Goal: Information Seeking & Learning: Find specific fact

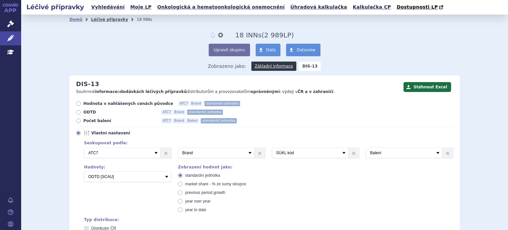
click at [101, 20] on link "Léčivé přípravky" at bounding box center [109, 19] width 37 height 5
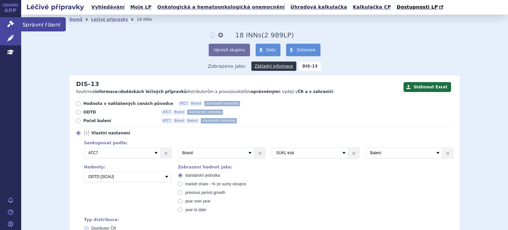
click at [14, 26] on icon at bounding box center [10, 23] width 7 height 7
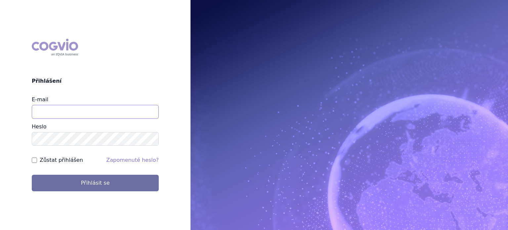
click at [62, 110] on input "E-mail" at bounding box center [95, 112] width 127 height 14
type input "lenka.pribylova@astrazeneca.com"
click at [32, 175] on button "Přihlásit se" at bounding box center [95, 183] width 127 height 17
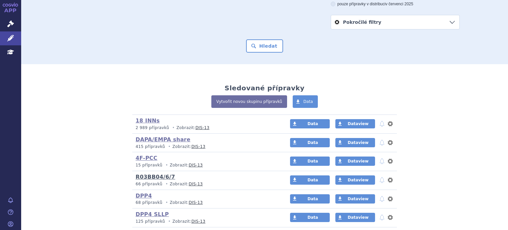
scroll to position [99, 0]
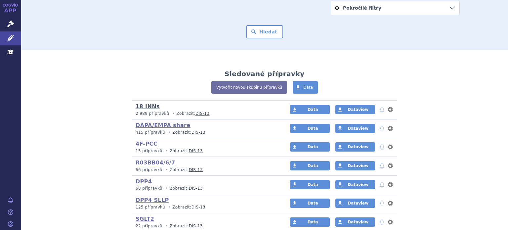
click at [139, 106] on link "18 INNs" at bounding box center [148, 106] width 24 height 6
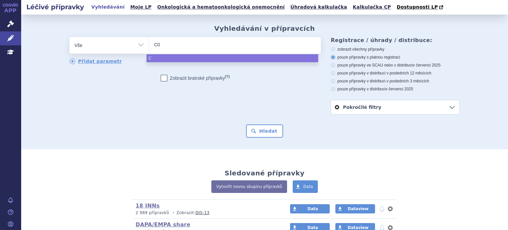
type input "C09"
type input "C09B"
type input "C09BA"
type input "C09BA0"
type input "C09BA04"
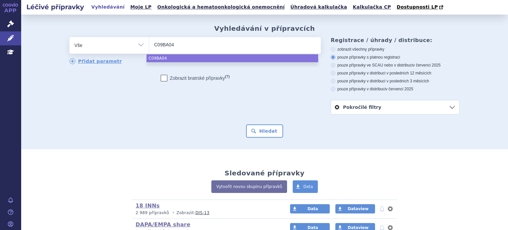
select select "C09BA04"
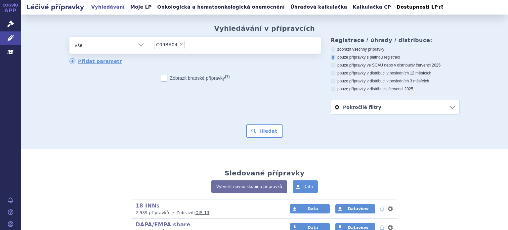
drag, startPoint x: 151, startPoint y: 88, endPoint x: 126, endPoint y: 64, distance: 35.1
click at [150, 88] on div "odstranit Vše Přípravek/SUKL kód MAH VPOIS ATC/Aktivní látka" at bounding box center [194, 64] width 251 height 54
click at [139, 44] on select "Vše Přípravek/SUKL kód MAH VPOIS ATC/Aktivní látka Léková forma Síla" at bounding box center [108, 44] width 79 height 15
select select "filter-atc-group"
click at [69, 37] on select "Vše Přípravek/SUKL kód MAH VPOIS ATC/Aktivní látka Léková forma Síla" at bounding box center [108, 44] width 79 height 15
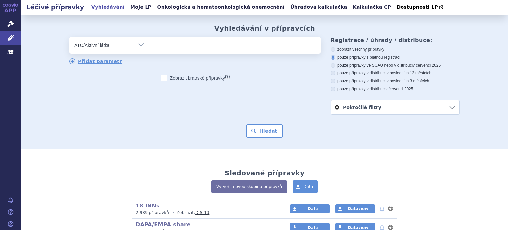
click at [169, 44] on ul at bounding box center [235, 44] width 172 height 14
click at [149, 44] on select at bounding box center [149, 45] width 0 height 17
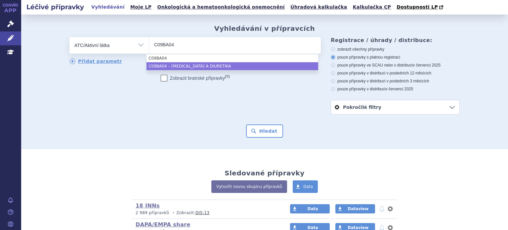
type input "C09BA04"
select select "C09BA04"
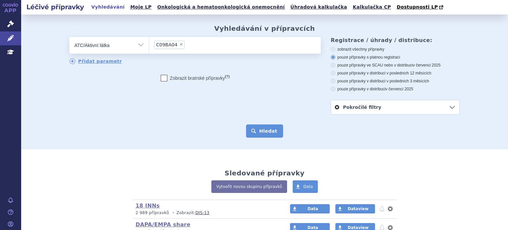
click at [258, 132] on button "Hledat" at bounding box center [264, 130] width 37 height 13
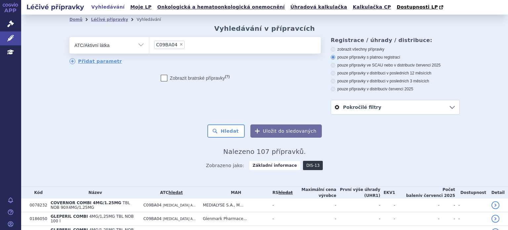
click at [303, 166] on link "DIS-13" at bounding box center [313, 165] width 20 height 9
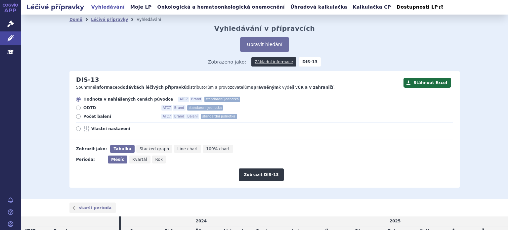
drag, startPoint x: 151, startPoint y: 161, endPoint x: 184, endPoint y: 166, distance: 32.8
click at [155, 161] on span "Rok" at bounding box center [159, 159] width 8 height 5
click at [152, 160] on icon "Rok" at bounding box center [159, 159] width 14 height 8
click at [152, 160] on input "Rok" at bounding box center [154, 157] width 4 height 4
radio input "true"
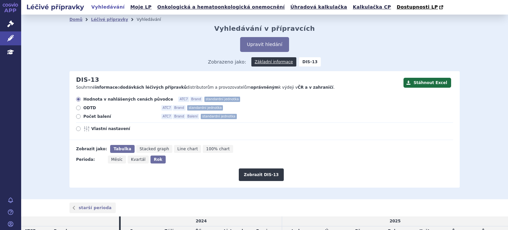
drag, startPoint x: 81, startPoint y: 107, endPoint x: 92, endPoint y: 109, distance: 11.5
click at [83, 107] on span "ODTD" at bounding box center [119, 107] width 73 height 5
click at [78, 110] on label "ODTD ATC7 Brand standardní jednotka" at bounding box center [264, 107] width 377 height 5
click at [78, 110] on input "ODTD ATC7 Brand standardní jednotka" at bounding box center [79, 108] width 4 height 4
radio input "true"
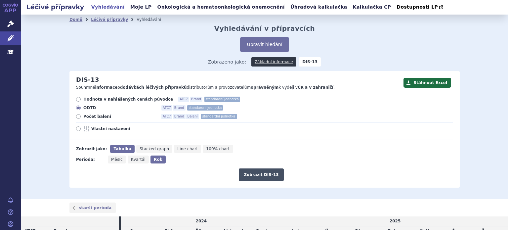
click at [263, 178] on button "Zobrazit DIS-13" at bounding box center [261, 174] width 45 height 13
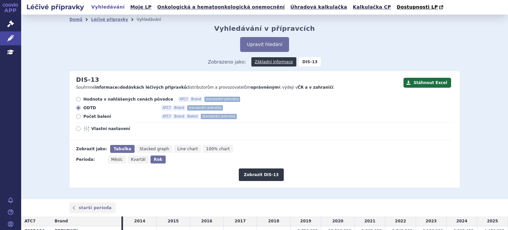
scroll to position [82, 0]
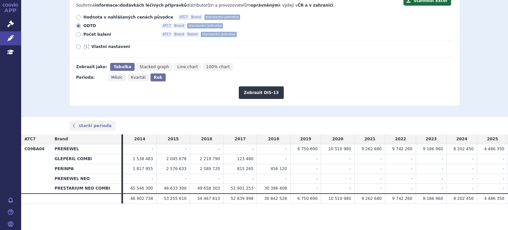
click at [486, 146] on span "4 486 350" at bounding box center [494, 148] width 20 height 5
click at [487, 146] on span "4 486 350" at bounding box center [494, 148] width 20 height 5
click at [464, 149] on span "8 202 450" at bounding box center [463, 148] width 20 height 5
click at [61, 149] on th "PRENEWEL" at bounding box center [86, 149] width 70 height 10
click at [62, 149] on th "PRENEWEL" at bounding box center [86, 149] width 70 height 10
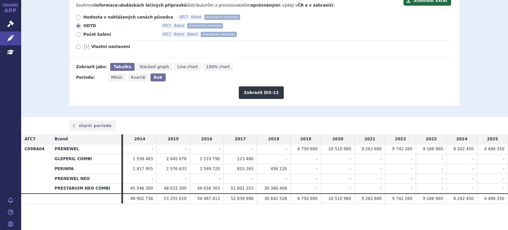
click at [160, 149] on td "-" at bounding box center [172, 149] width 33 height 10
click at [77, 48] on icon at bounding box center [78, 46] width 5 height 5
click at [77, 48] on input "Vlastní nastavení" at bounding box center [79, 47] width 4 height 4
radio input "true"
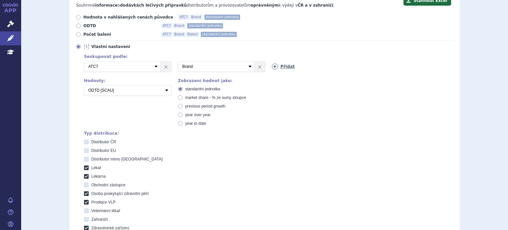
click at [285, 66] on link "Přidat" at bounding box center [283, 66] width 23 height 6
click at [312, 68] on select "Vyberte groupování ATC3 ATC5 ATC7 Brand Balení SÚKL kód MAH VPOIS Referenční sk…" at bounding box center [310, 66] width 77 height 11
select select "package"
click at [272, 61] on select "Vyberte groupování ATC3 ATC5 ATC7 Brand Balení SÚKL kód MAH VPOIS Referenční sk…" at bounding box center [310, 66] width 77 height 11
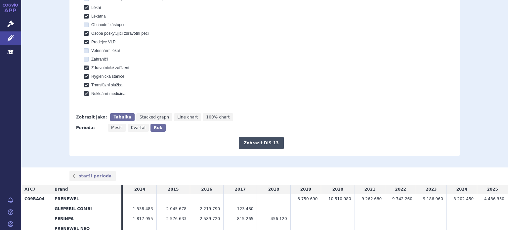
scroll to position [292, 0]
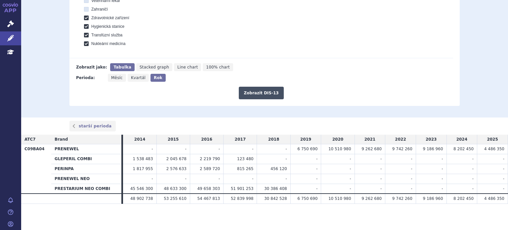
click at [267, 92] on button "Zobrazit DIS-13" at bounding box center [261, 93] width 45 height 13
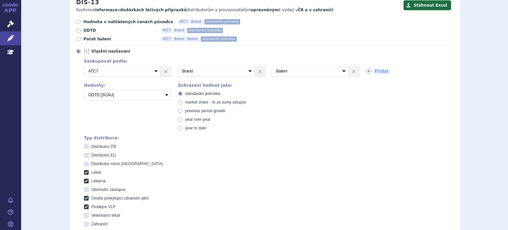
scroll to position [66, 0]
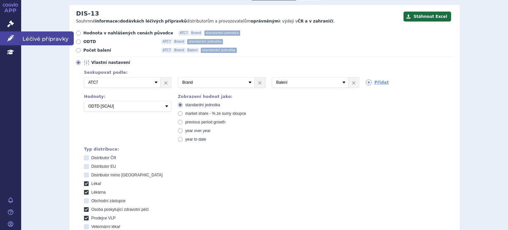
click at [11, 39] on icon at bounding box center [10, 38] width 7 height 7
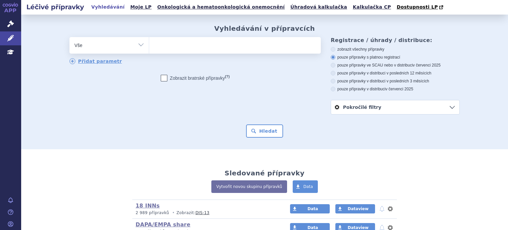
scroll to position [165, 0]
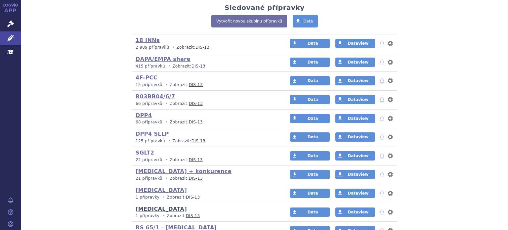
click at [147, 206] on link "[MEDICAL_DATA]" at bounding box center [161, 209] width 51 height 6
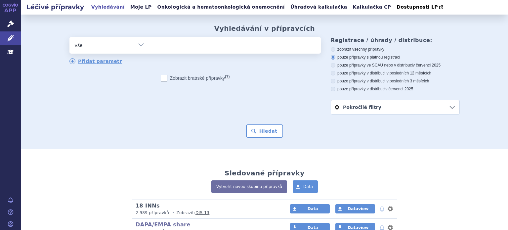
click at [144, 204] on link "18 INNs" at bounding box center [148, 205] width 24 height 6
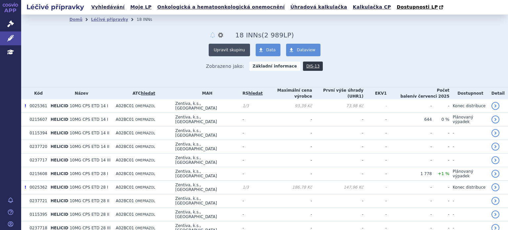
click at [229, 50] on button "Upravit skupinu" at bounding box center [229, 50] width 41 height 13
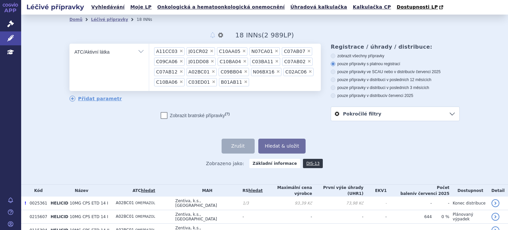
click at [244, 71] on span "×" at bounding box center [246, 71] width 4 height 4
click at [149, 60] on select "A11CC03 J01CR02 C10AA05 N07CA01 C07AB07 C09CA06 J01DD08 C10BA04 C03BA11 C07AB02…" at bounding box center [149, 51] width 0 height 17
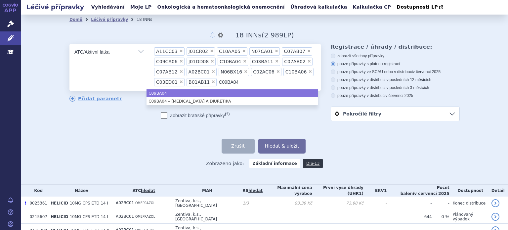
type input "C09BA04"
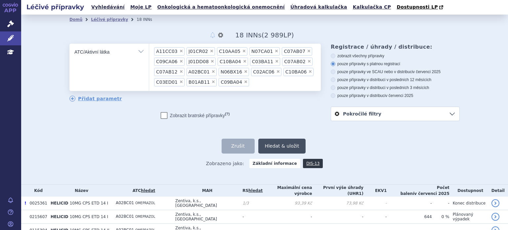
click at [290, 144] on button "Hledat & uložit" at bounding box center [282, 146] width 48 height 15
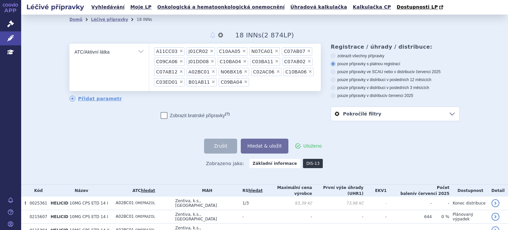
click at [308, 164] on link "DIS-13" at bounding box center [313, 163] width 20 height 9
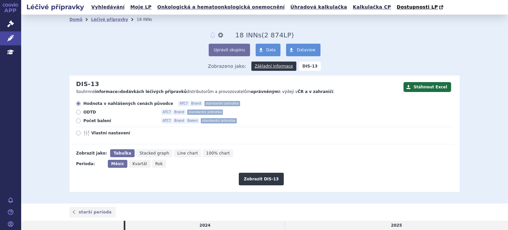
drag, startPoint x: 85, startPoint y: 136, endPoint x: 91, endPoint y: 135, distance: 5.3
click at [86, 136] on icon at bounding box center [87, 132] width 8 height 5
click at [81, 136] on input "Vlastní nastavení" at bounding box center [79, 134] width 4 height 4
radio input "true"
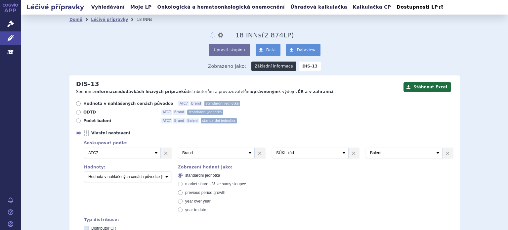
click at [96, 134] on span "Vlastní nastavení" at bounding box center [127, 132] width 73 height 5
click at [81, 134] on input "Vlastní nastavení" at bounding box center [79, 134] width 4 height 4
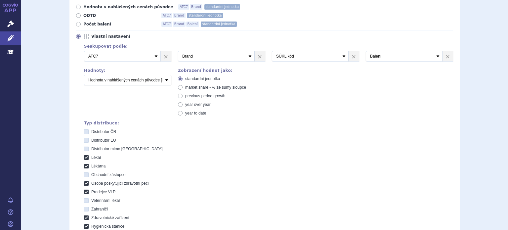
scroll to position [99, 0]
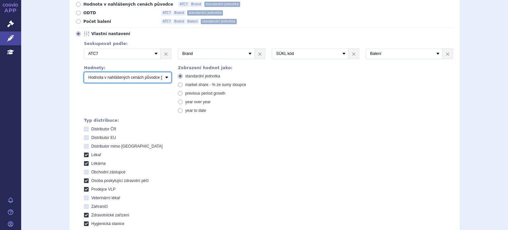
click at [110, 78] on select "Počet balení Hodnota v nahlášených cenách původce [DIS-13] Hodnota v maximálníc…" at bounding box center [127, 77] width 87 height 11
select select "scauUtddPerPackage1"
click at [84, 72] on select "Počet balení Hodnota v nahlášených cenách původce [DIS-13] Hodnota v maximálníc…" at bounding box center [127, 77] width 87 height 11
click at [204, 139] on label "Distributor EU" at bounding box center [268, 137] width 369 height 5
click at [89, 139] on EU "Distributor EU" at bounding box center [87, 138] width 4 height 4
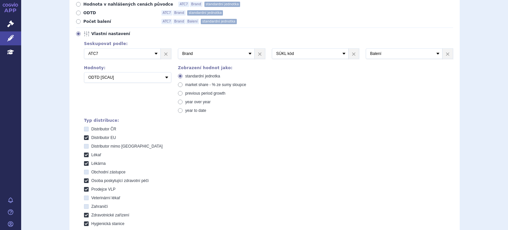
click at [112, 137] on span "Distributor EU" at bounding box center [103, 137] width 25 height 5
click at [89, 137] on EU "Distributor EU" at bounding box center [87, 138] width 4 height 4
checkbox EU "false"
click at [38, 136] on div "Domů Léčivé přípravky 18 INNs notifikace nastavení Přejmenovat Smazat 18 INNs (…" at bounding box center [264, 114] width 487 height 399
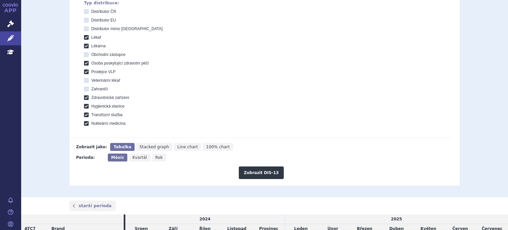
scroll to position [231, 0]
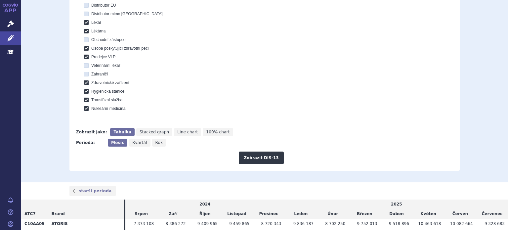
click at [154, 147] on div "Zobrazit DIS-13" at bounding box center [260, 155] width 383 height 18
click at [155, 142] on span "Rok" at bounding box center [159, 142] width 8 height 5
click at [154, 142] on input "Rok" at bounding box center [154, 141] width 4 height 4
radio input "true"
drag, startPoint x: 287, startPoint y: 158, endPoint x: 255, endPoint y: 158, distance: 31.4
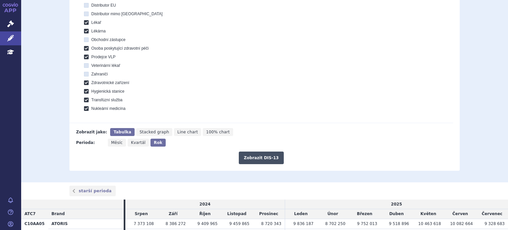
click at [287, 158] on div "Zobrazit DIS-13" at bounding box center [260, 155] width 383 height 18
click at [251, 158] on button "Zobrazit DIS-13" at bounding box center [261, 157] width 45 height 13
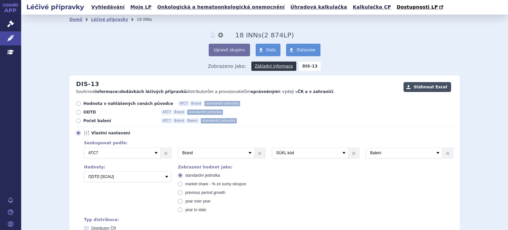
click at [435, 87] on button "Stáhnout Excel" at bounding box center [427, 87] width 48 height 10
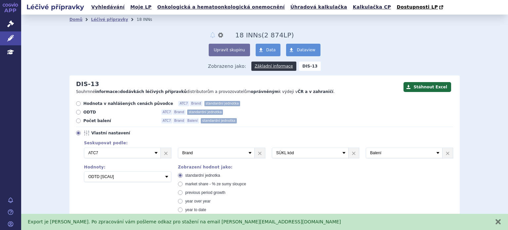
click at [192, 30] on div "Domů Léčivé přípravky 18 INNs notifikace nastavení Přejmenovat Smazat 18 INNs (…" at bounding box center [264, 49] width 390 height 51
click at [168, 31] on div "Domů Léčivé přípravky 18 INNs notifikace nastavení Přejmenovat Smazat 18 INNs (…" at bounding box center [264, 49] width 390 height 51
drag, startPoint x: 135, startPoint y: 22, endPoint x: 129, endPoint y: 22, distance: 6.0
click at [137, 22] on li "18 INNs" at bounding box center [149, 20] width 24 height 10
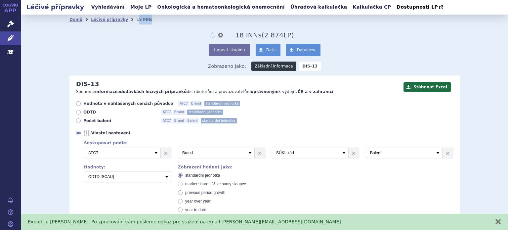
drag, startPoint x: 127, startPoint y: 22, endPoint x: 138, endPoint y: 21, distance: 11.3
click at [138, 21] on li "18 INNs" at bounding box center [149, 20] width 24 height 10
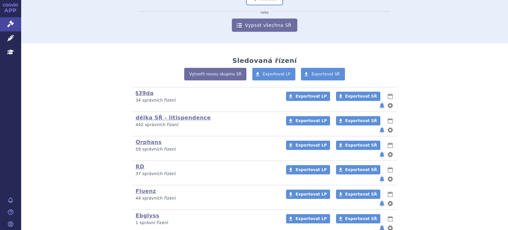
scroll to position [99, 0]
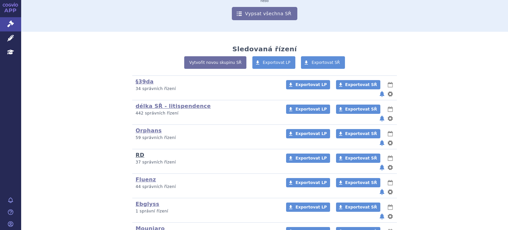
click at [138, 152] on link "RD" at bounding box center [140, 155] width 9 height 6
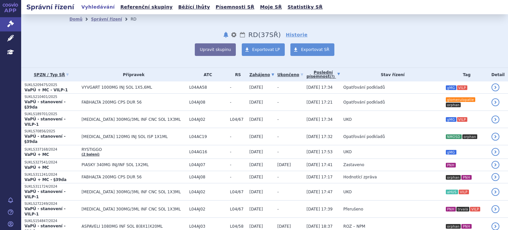
click at [306, 72] on link "Poslední písemnost (?)" at bounding box center [322, 75] width 33 height 14
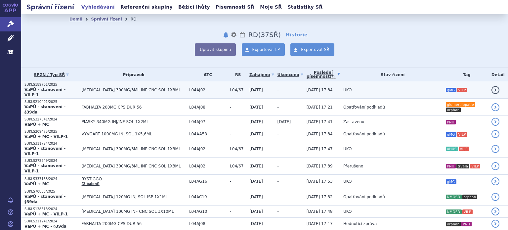
click at [306, 88] on span "[DATE] 17:34" at bounding box center [319, 90] width 26 height 5
click at [343, 88] on span "UKO" at bounding box center [347, 90] width 8 height 5
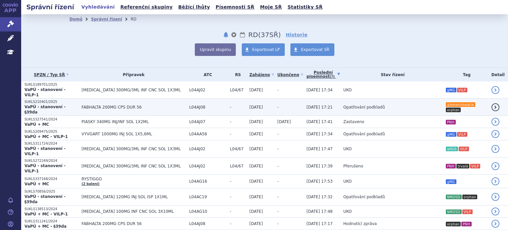
click at [343, 105] on span "Opatřování podkladů" at bounding box center [364, 107] width 42 height 5
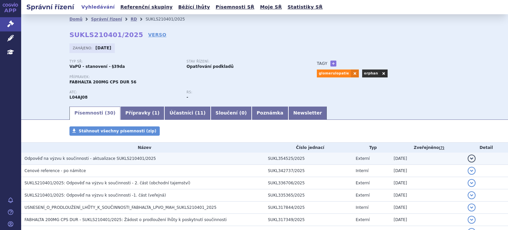
click at [114, 159] on span "Odpověď na výzvu k součinnosti - aktualizace SUKLS210401/2025" at bounding box center [89, 158] width 131 height 5
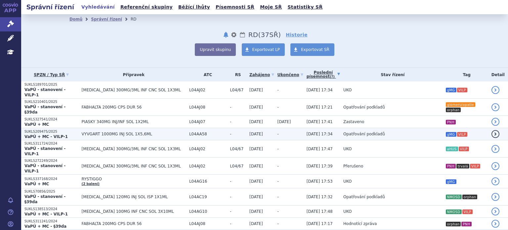
click at [343, 132] on span "Opatřování podkladů" at bounding box center [364, 134] width 42 height 5
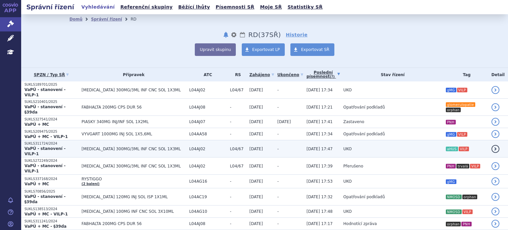
click at [343, 146] on span "UKO" at bounding box center [347, 148] width 8 height 5
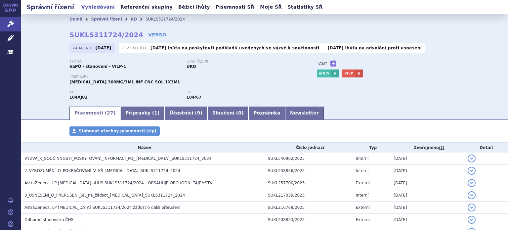
click at [162, 47] on strong "[DATE]" at bounding box center [158, 48] width 16 height 5
click at [321, 107] on ul "Písemnosti ( 27 ) Přípravky ( 1 ) Účastníci ( 9 ) Sloučení ( 0 ) Poznámka Newsl…" at bounding box center [264, 113] width 390 height 14
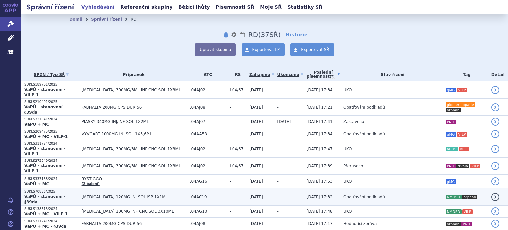
click at [343, 194] on span "Opatřování podkladů" at bounding box center [364, 196] width 42 height 5
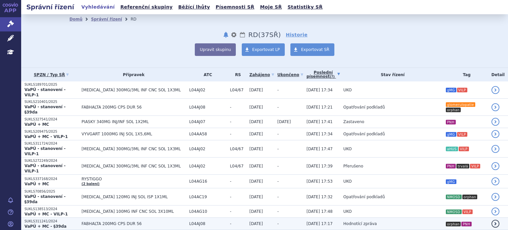
click at [350, 221] on span "Hodnotící zpráva" at bounding box center [359, 223] width 33 height 5
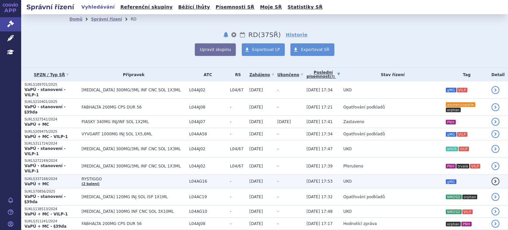
click at [343, 179] on span "UKO" at bounding box center [347, 181] width 8 height 5
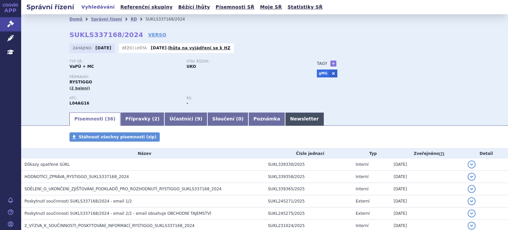
click at [285, 116] on link "Newsletter" at bounding box center [304, 118] width 39 height 13
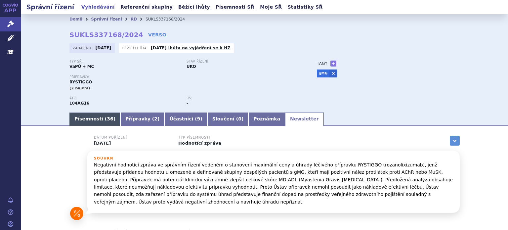
click at [78, 117] on link "Písemnosti ( 36 )" at bounding box center [94, 118] width 51 height 13
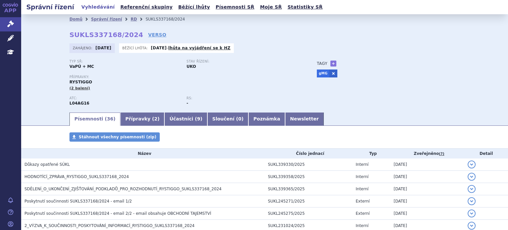
click at [153, 90] on div "Přípravky: RYSTIGGO (2 balení)" at bounding box center [186, 83] width 234 height 16
click at [204, 82] on div "Přípravky: RYSTIGGO (2 balení)" at bounding box center [186, 83] width 234 height 16
click at [388, 50] on div "Zahájeno: 23.12.2024 Běžící lhůta: 11.09.2025 - lhůta na vyjádření se k HZ" at bounding box center [264, 49] width 390 height 13
click at [99, 19] on link "Správní řízení" at bounding box center [106, 19] width 31 height 5
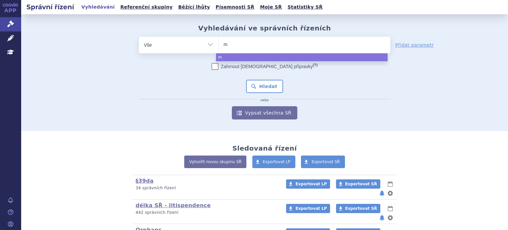
type input "mi"
type input "mir"
type input "mird"
type input "[PERSON_NAME]"
type input "mirdame"
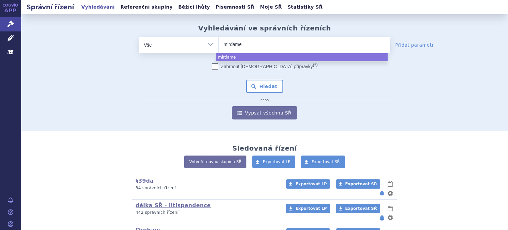
type input "mirdamet"
type input "mirdametin"
type input "mirdametini"
type input "mirdametinib"
select select "mirdametinib"
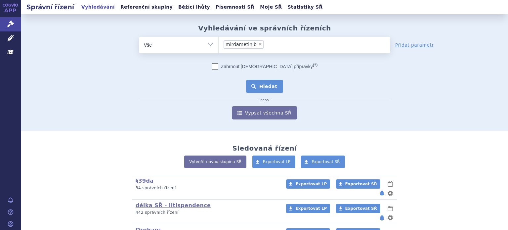
click at [262, 91] on button "Hledat" at bounding box center [264, 86] width 37 height 13
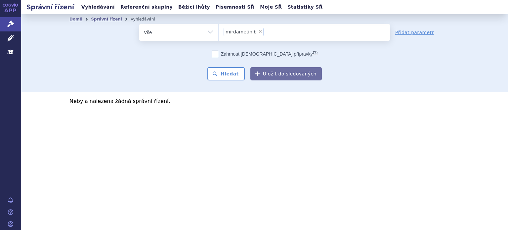
click at [258, 30] on span "×" at bounding box center [260, 31] width 4 height 4
click at [219, 30] on select "mirdametinib" at bounding box center [218, 32] width 0 height 17
select select
click at [109, 21] on link "Správní řízení" at bounding box center [106, 19] width 31 height 5
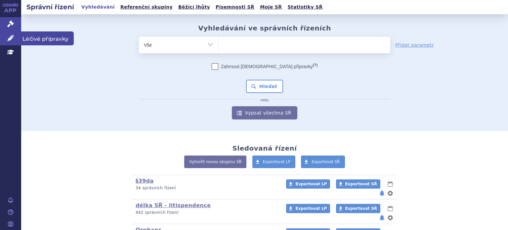
click at [10, 39] on icon at bounding box center [10, 38] width 7 height 7
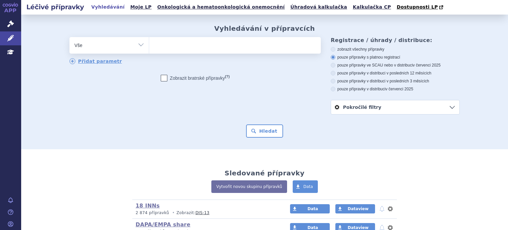
click at [182, 48] on ul at bounding box center [235, 44] width 172 height 14
click at [149, 48] on select at bounding box center [149, 45] width 0 height 17
type input "mi"
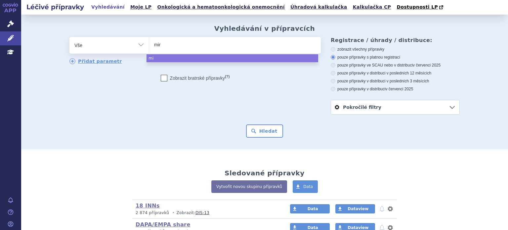
type input "mird"
type input "mirda"
type input "mirdame"
type input "mirdamet"
type input "mirdameti"
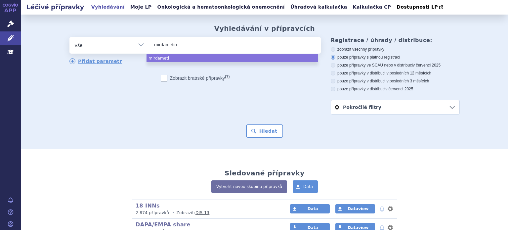
type input "mirdametini"
type input "mirdametinib"
select select "mirdametinib"
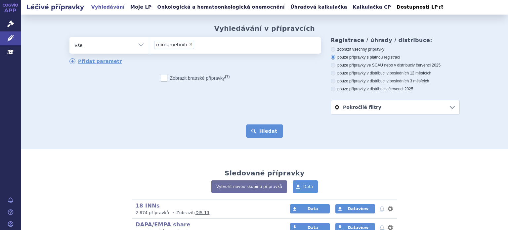
click at [263, 129] on button "Hledat" at bounding box center [264, 130] width 37 height 13
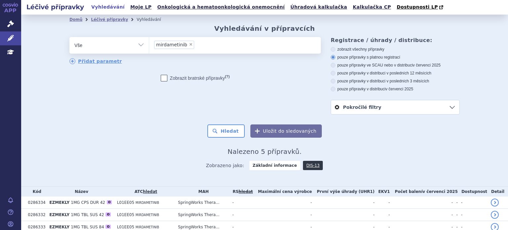
scroll to position [54, 0]
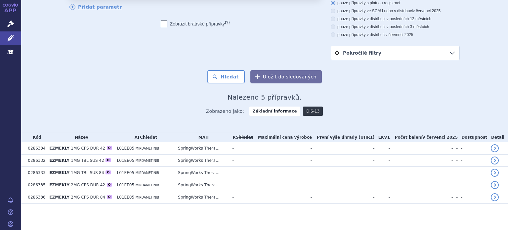
click at [304, 111] on link "DIS-13" at bounding box center [313, 110] width 20 height 9
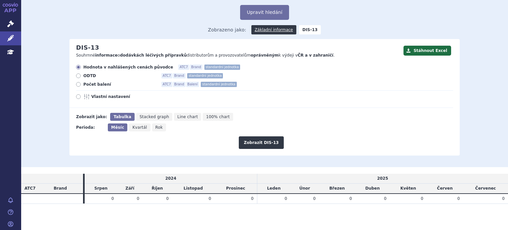
scroll to position [32, 0]
click at [94, 83] on span "Počet balení" at bounding box center [119, 83] width 73 height 5
click at [81, 83] on input "Počet balení ATC7 Brand Balení standardní jednotka" at bounding box center [79, 85] width 4 height 4
radio input "true"
click at [266, 144] on button "Zobrazit DIS-13" at bounding box center [261, 142] width 45 height 13
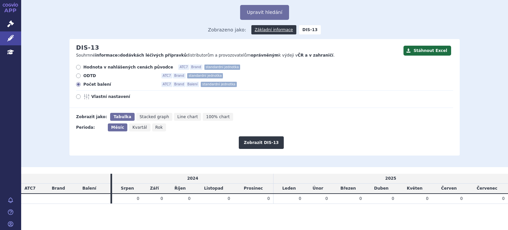
scroll to position [32, 0]
click at [270, 31] on link "Základní informace" at bounding box center [273, 29] width 45 height 9
